Goal: Use online tool/utility

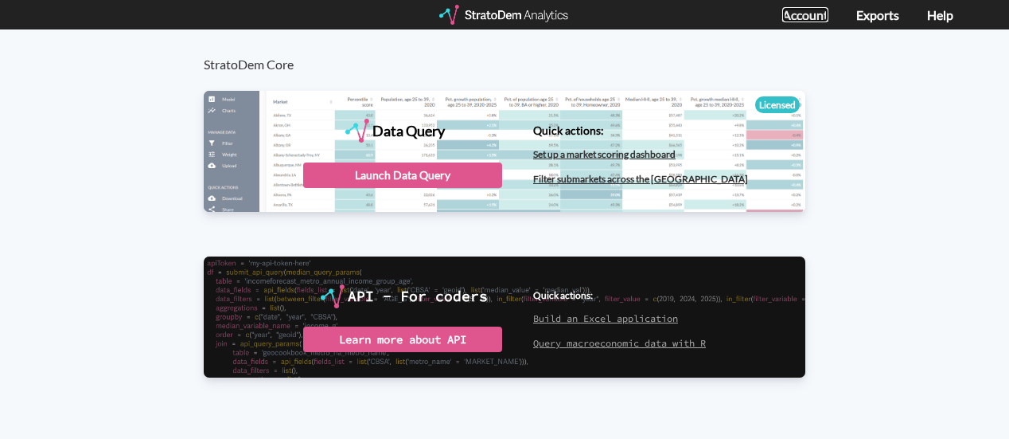
click at [810, 18] on link "Account" at bounding box center [806, 14] width 46 height 15
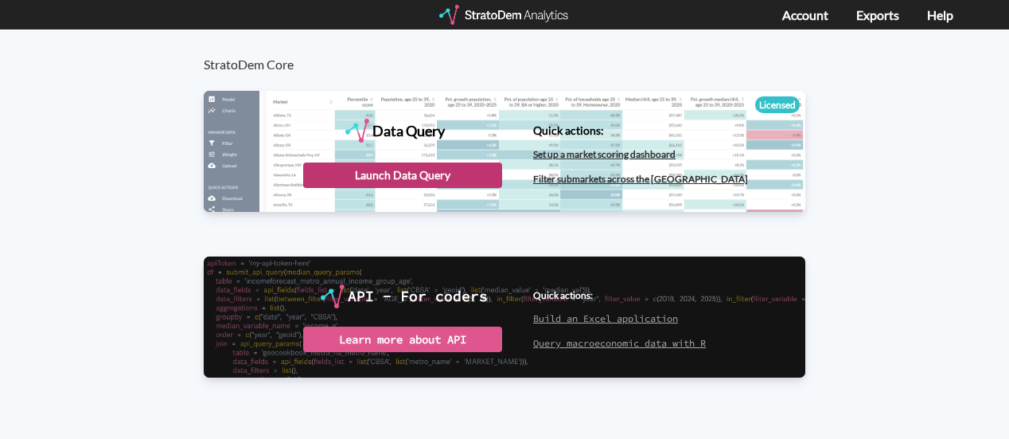
click at [450, 169] on div "Launch Data Query" at bounding box center [402, 174] width 199 height 25
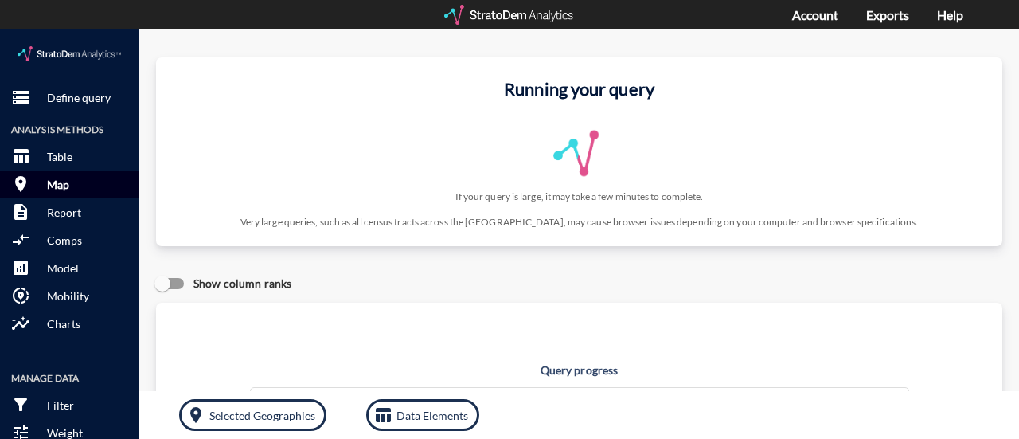
click button "room Map"
